Goal: Transaction & Acquisition: Purchase product/service

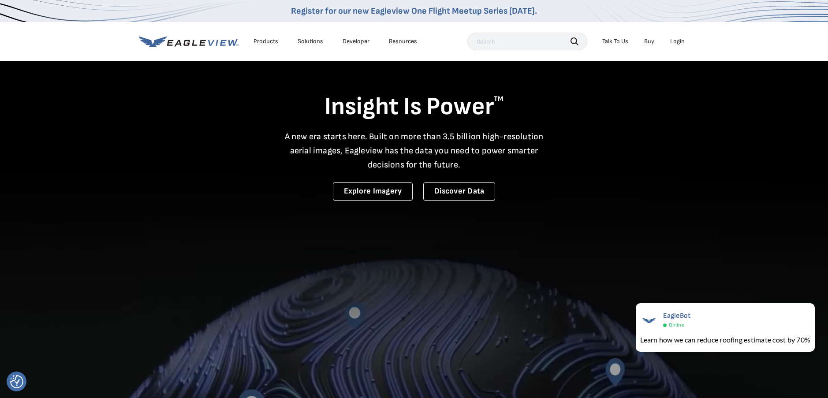
click at [678, 39] on div "Login" at bounding box center [677, 41] width 15 height 8
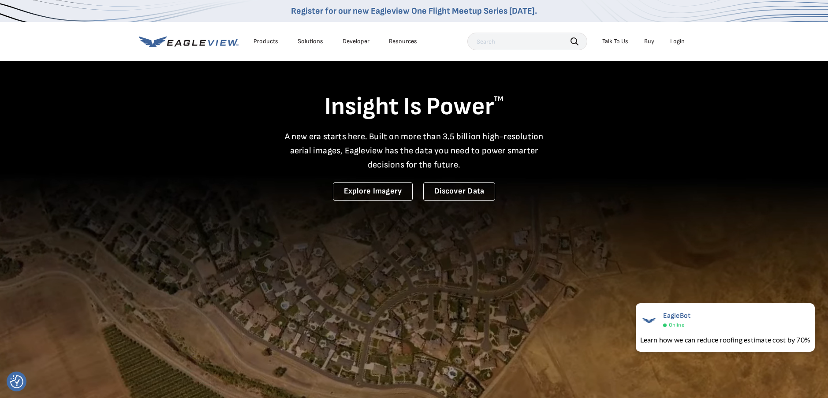
click at [219, 44] on icon at bounding box center [189, 41] width 100 height 11
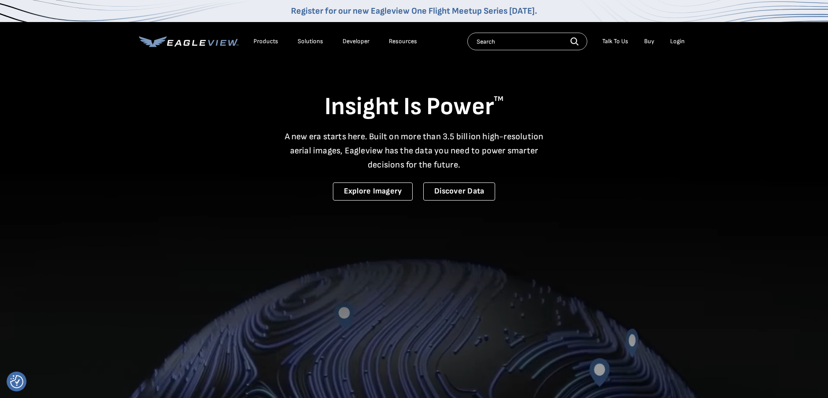
click at [256, 42] on div "Products" at bounding box center [265, 41] width 25 height 8
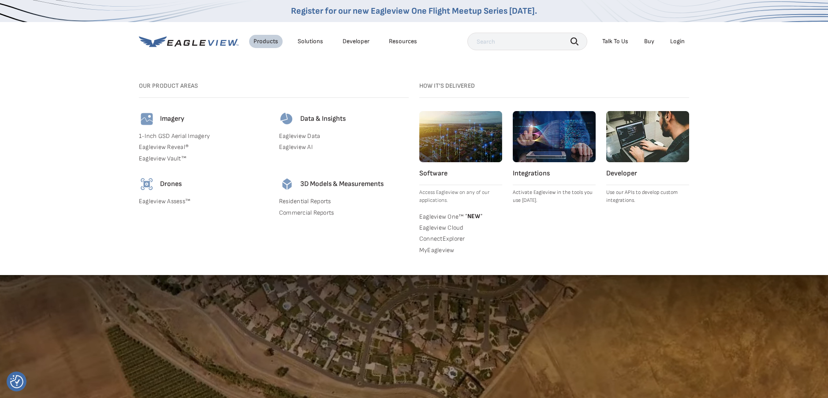
click at [680, 41] on div "Login" at bounding box center [677, 41] width 15 height 8
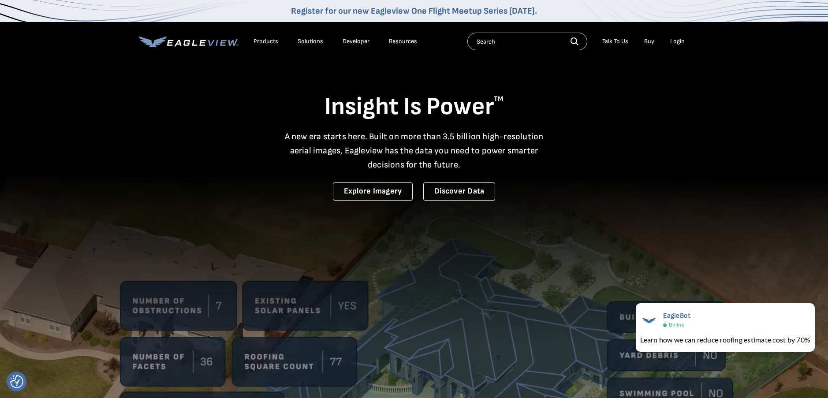
click at [675, 41] on div "Login" at bounding box center [677, 41] width 15 height 8
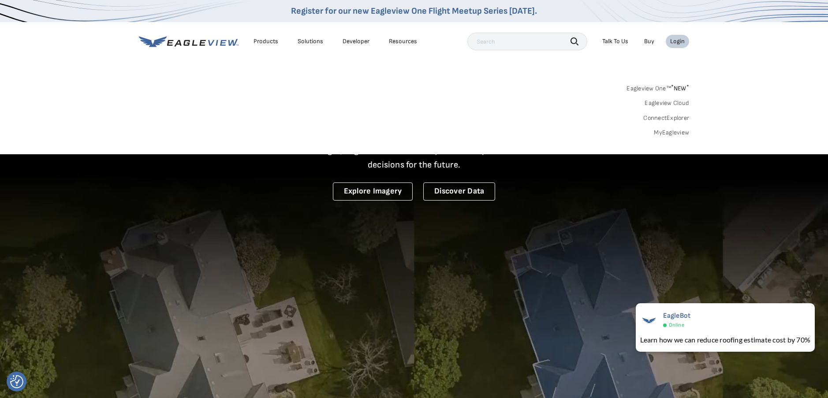
click at [666, 131] on link "MyEagleview" at bounding box center [671, 133] width 35 height 8
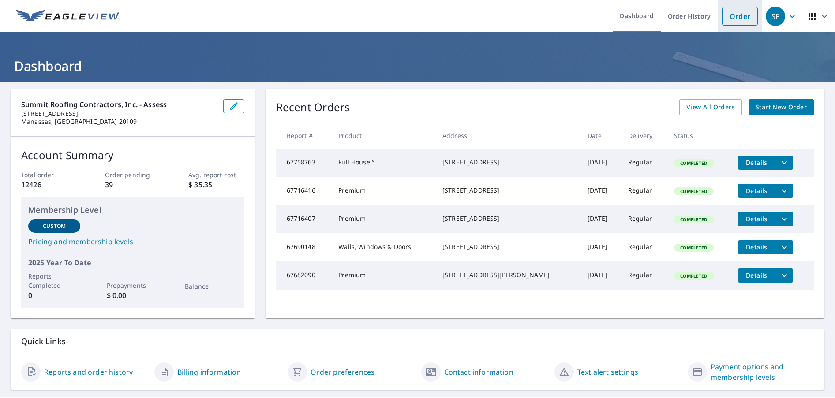
click at [731, 19] on link "Order" at bounding box center [740, 16] width 36 height 19
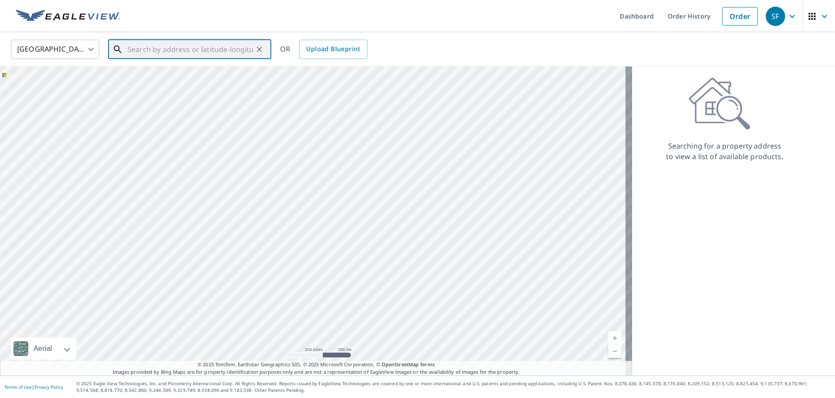
click at [212, 49] on input "text" at bounding box center [190, 49] width 126 height 25
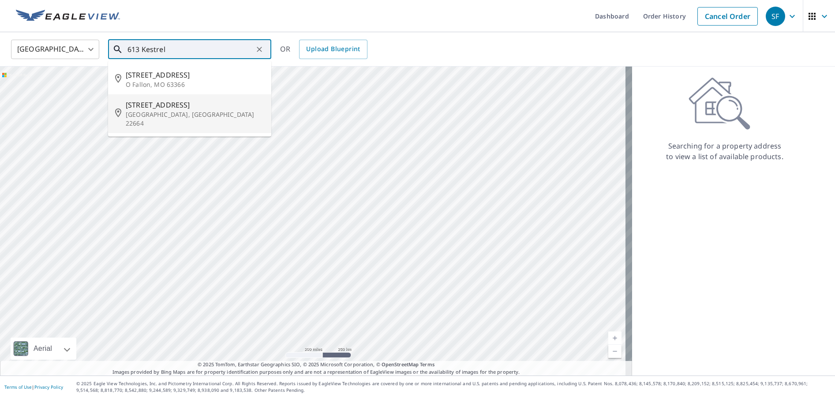
click at [174, 113] on p "[GEOGRAPHIC_DATA], [GEOGRAPHIC_DATA] 22664" at bounding box center [195, 119] width 138 height 18
type input "[STREET_ADDRESS]"
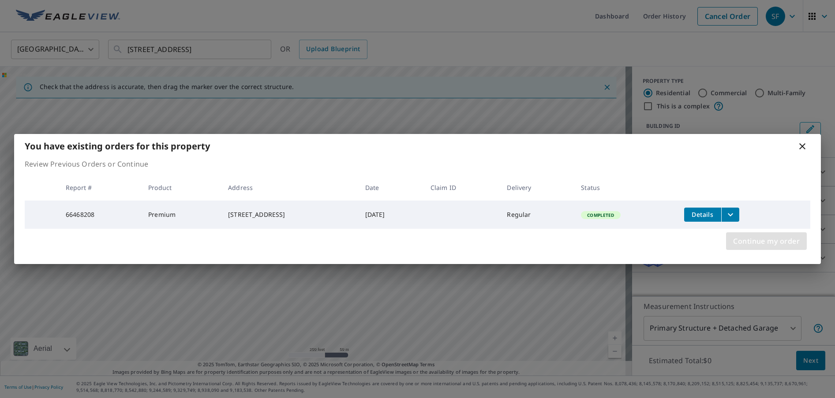
click at [749, 239] on span "Continue my order" at bounding box center [766, 241] width 67 height 12
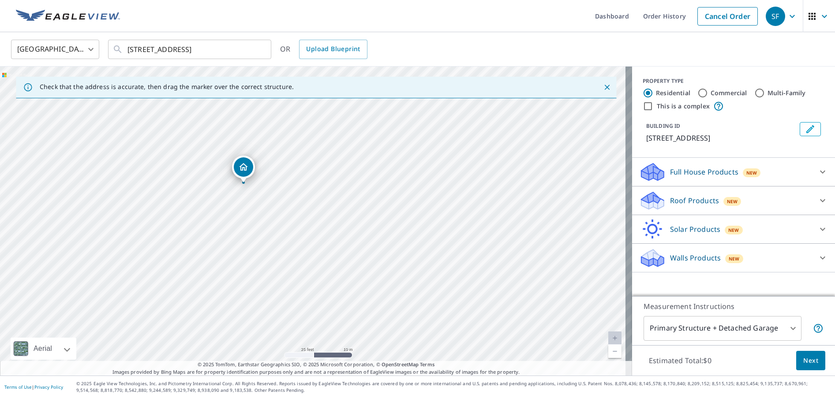
click at [671, 202] on p "Roof Products" at bounding box center [694, 200] width 49 height 11
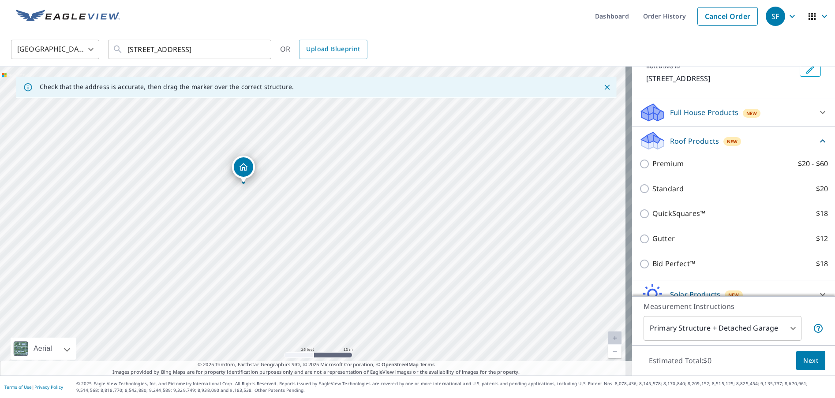
scroll to position [44, 0]
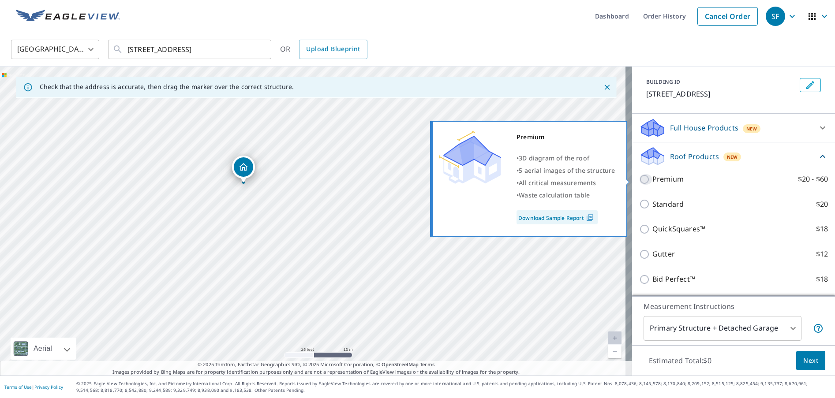
click at [639, 184] on input "Premium $20 - $60" at bounding box center [645, 179] width 13 height 11
checkbox input "true"
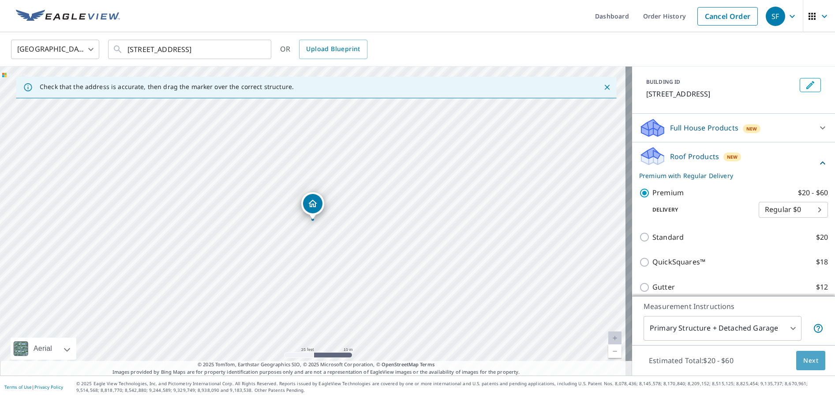
click at [803, 361] on span "Next" at bounding box center [810, 360] width 15 height 11
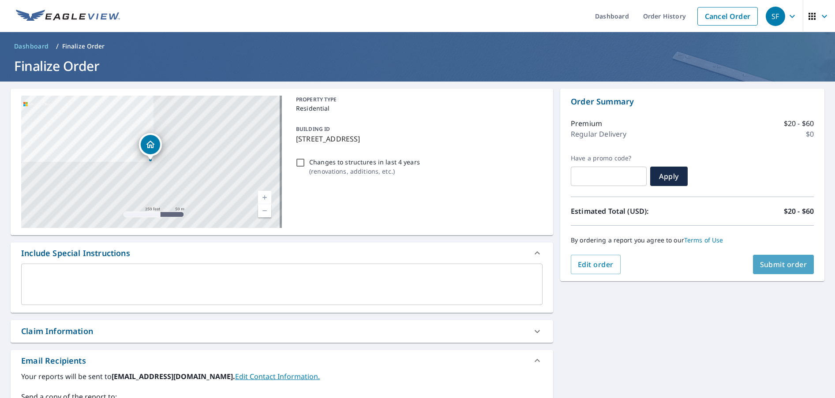
click at [769, 262] on span "Submit order" at bounding box center [783, 265] width 47 height 10
checkbox input "true"
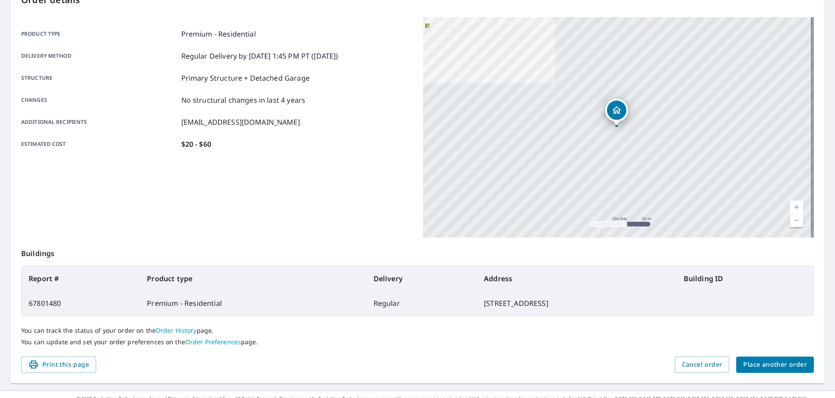
scroll to position [121, 0]
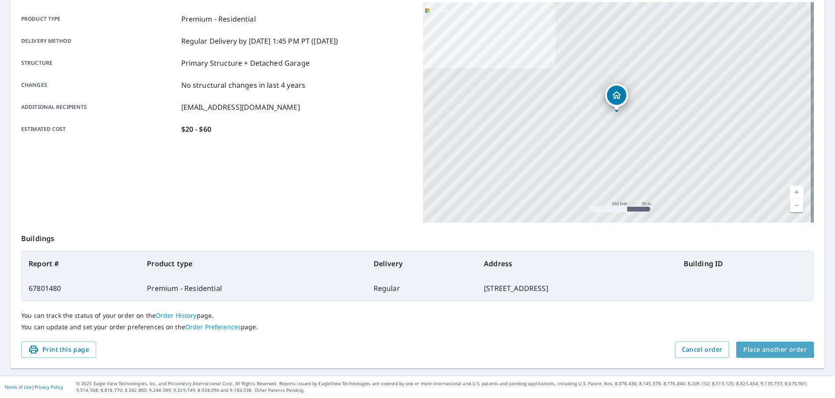
click at [764, 348] on span "Place another order" at bounding box center [774, 349] width 63 height 11
